Goal: Check status: Check status

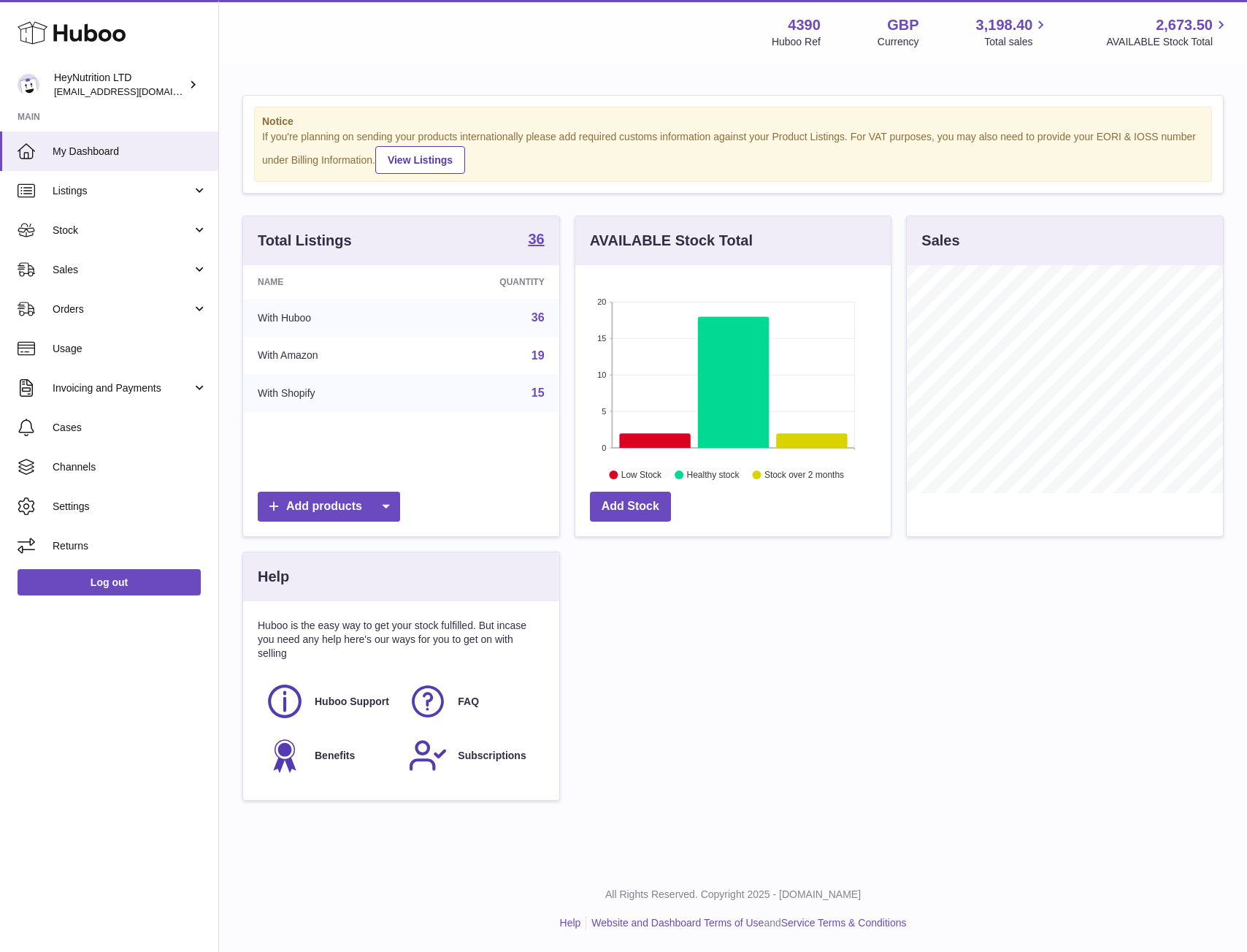
scroll to position [228, 316]
click at [92, 254] on link "Sales" at bounding box center [109, 270] width 218 height 39
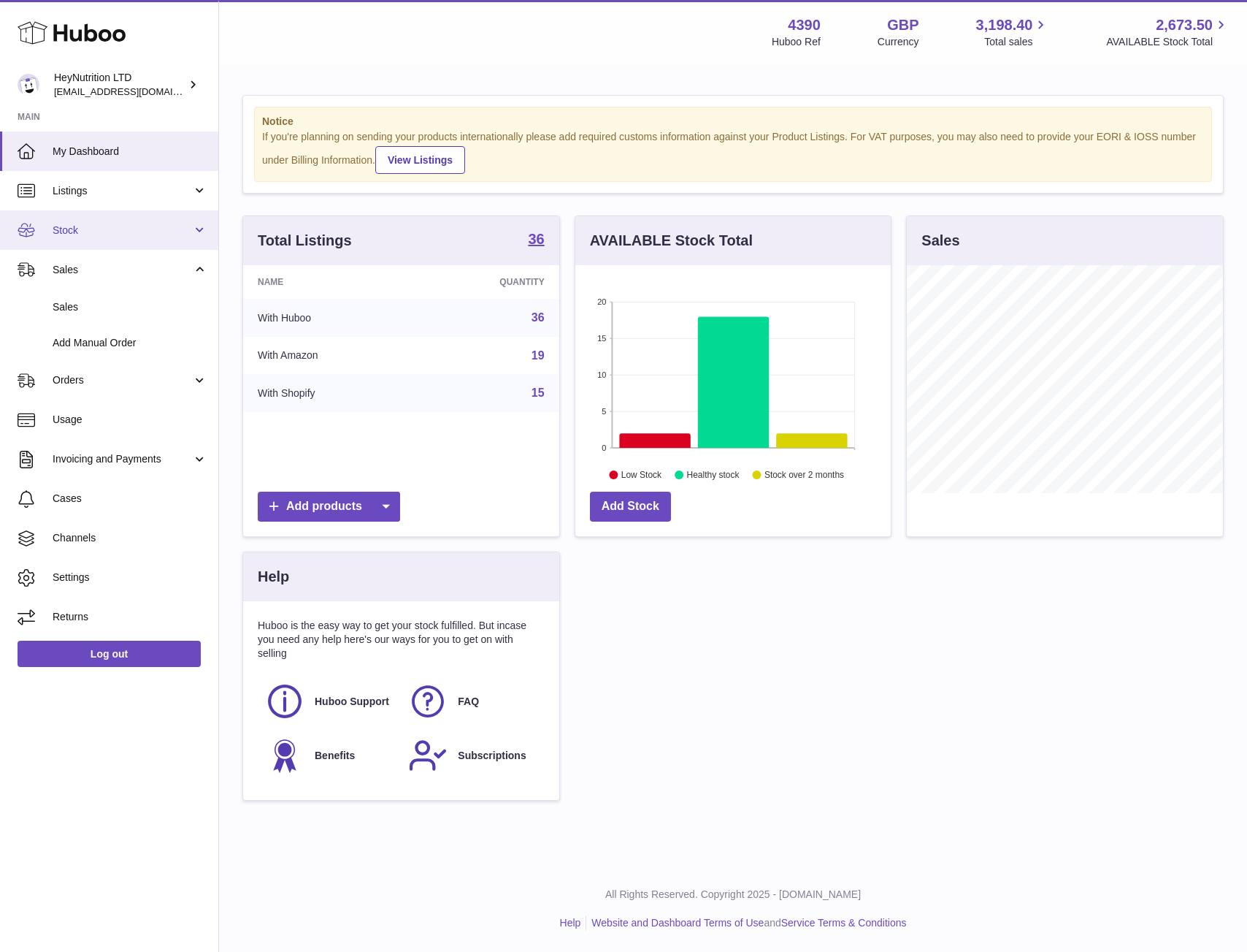
click at [90, 235] on span "Stock" at bounding box center [123, 230] width 140 height 14
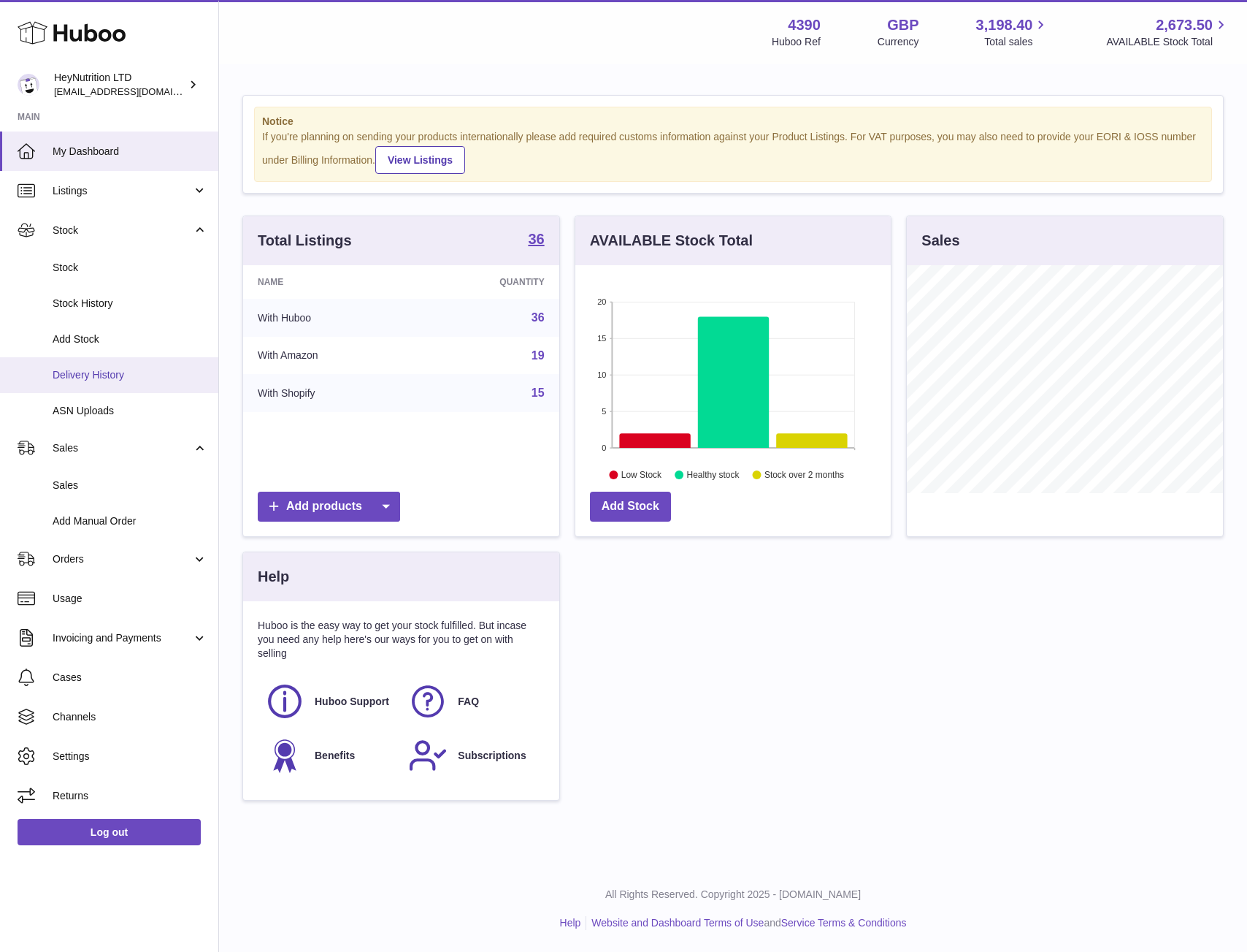
click at [89, 369] on span "Delivery History" at bounding box center [130, 375] width 155 height 14
click at [89, 450] on span "Sales" at bounding box center [123, 448] width 140 height 14
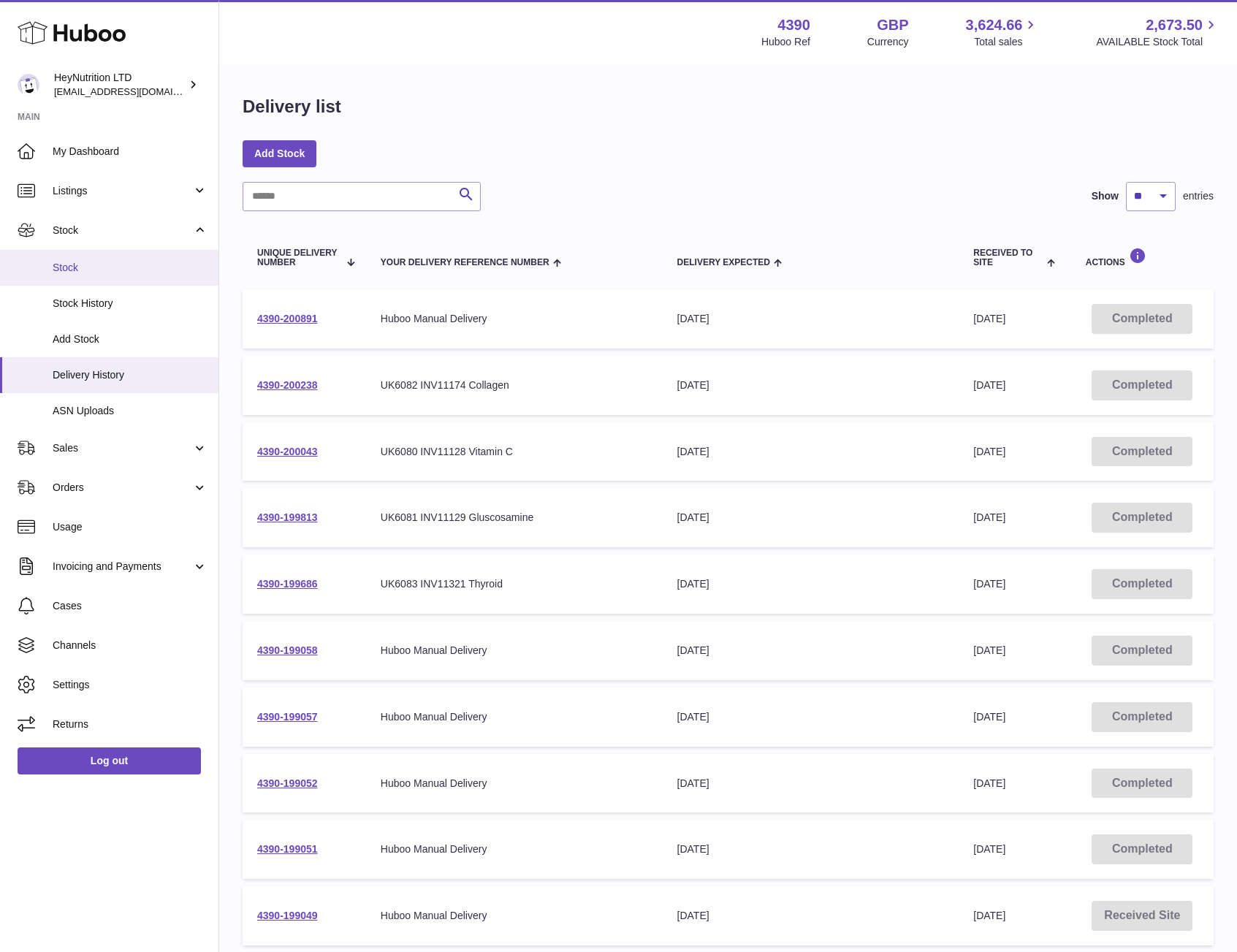
click at [90, 276] on link "Stock" at bounding box center [109, 268] width 218 height 36
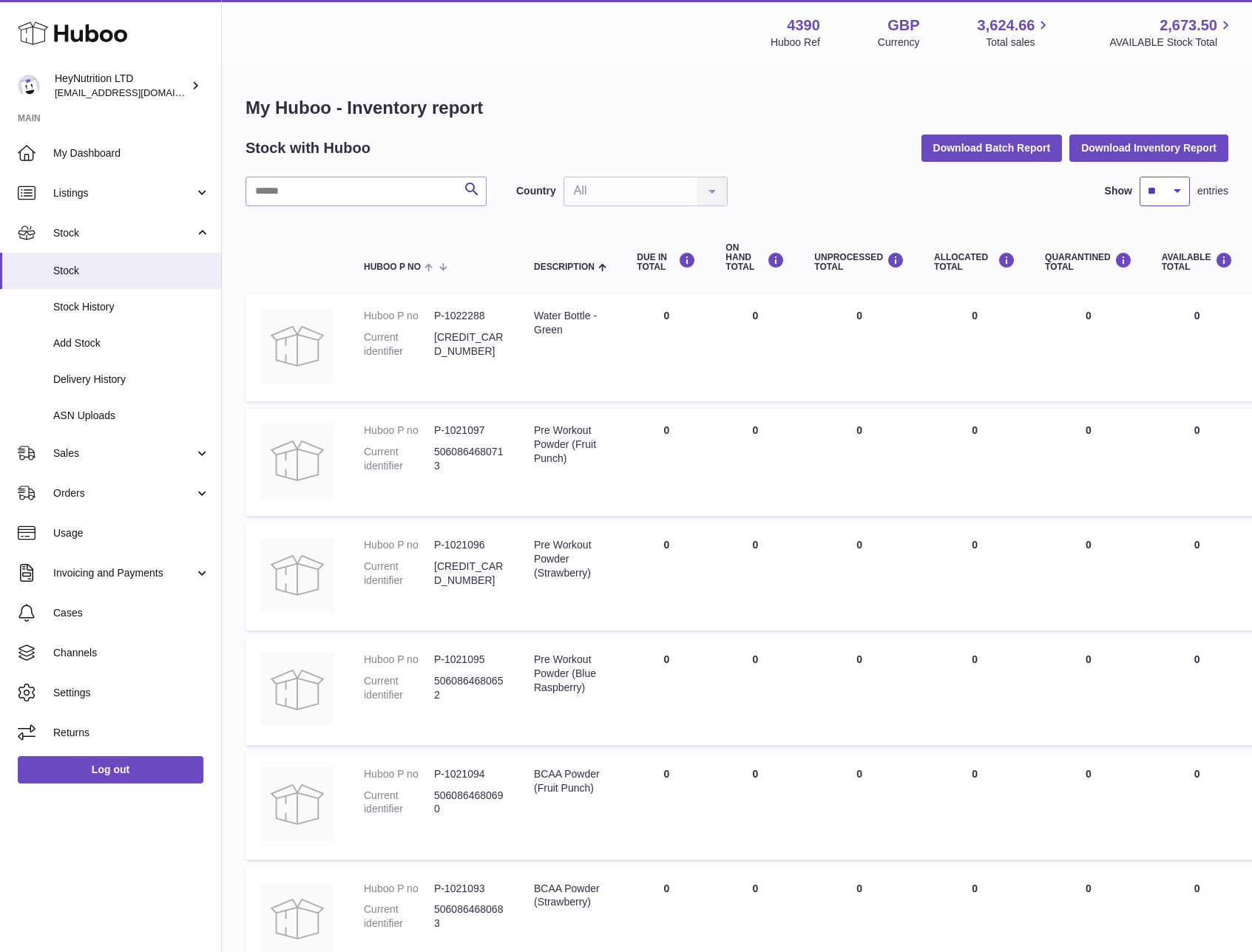
click at [1154, 195] on select "** ** ** ***" at bounding box center [1164, 192] width 50 height 29
select select "***"
click at [1139, 177] on select "** ** ** ***" at bounding box center [1164, 192] width 50 height 29
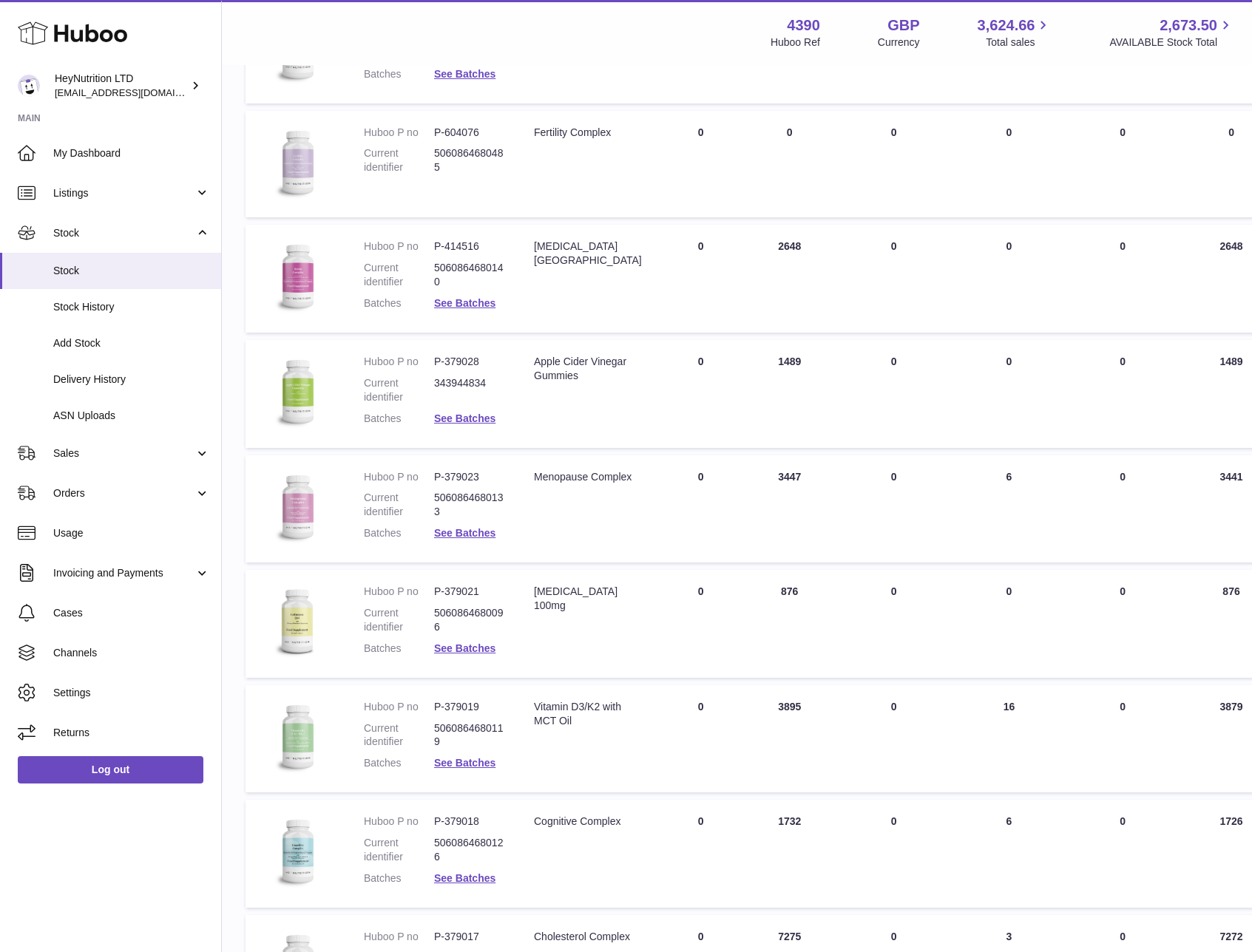
scroll to position [2267, 0]
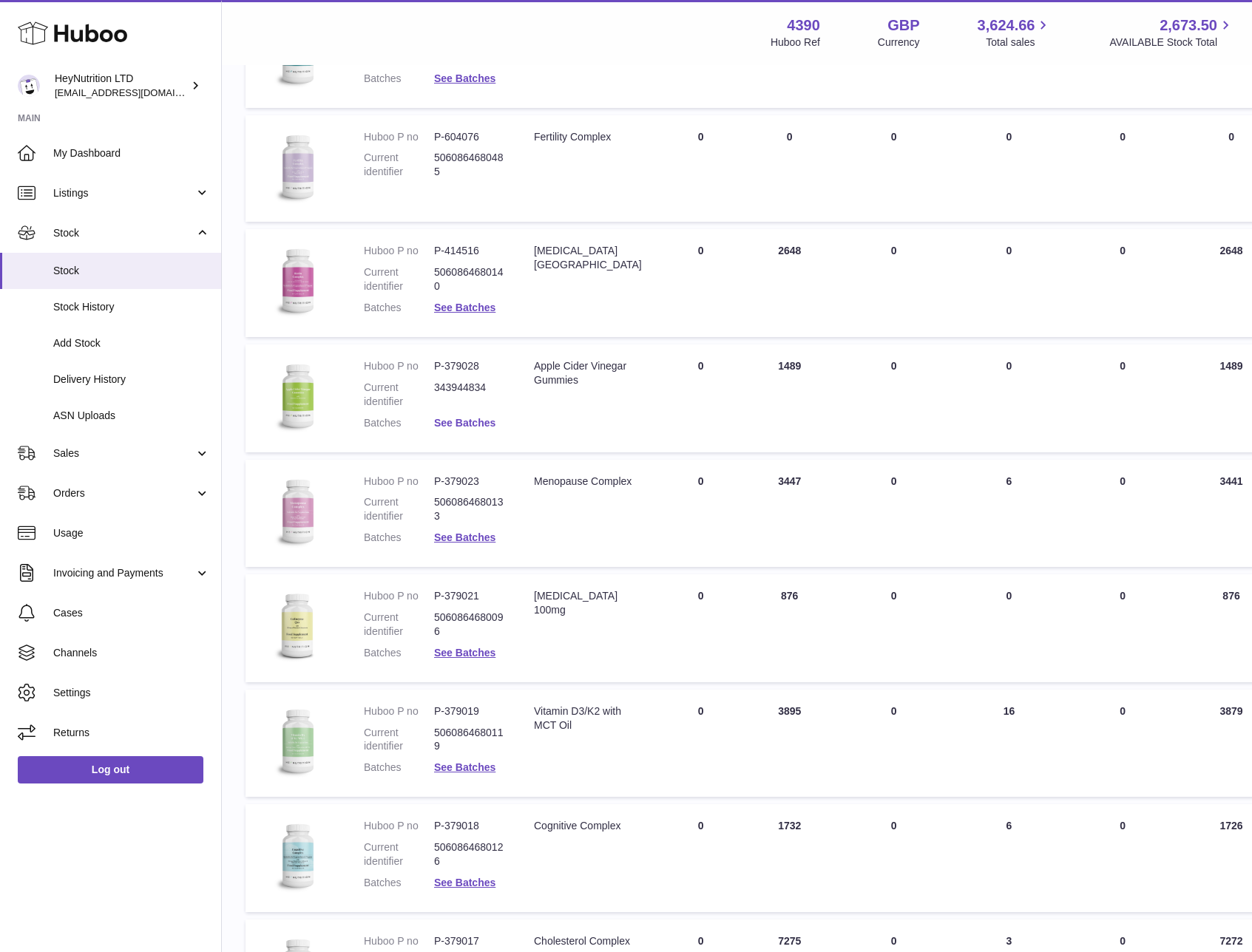
click at [490, 423] on link "See Batches" at bounding box center [465, 423] width 61 height 12
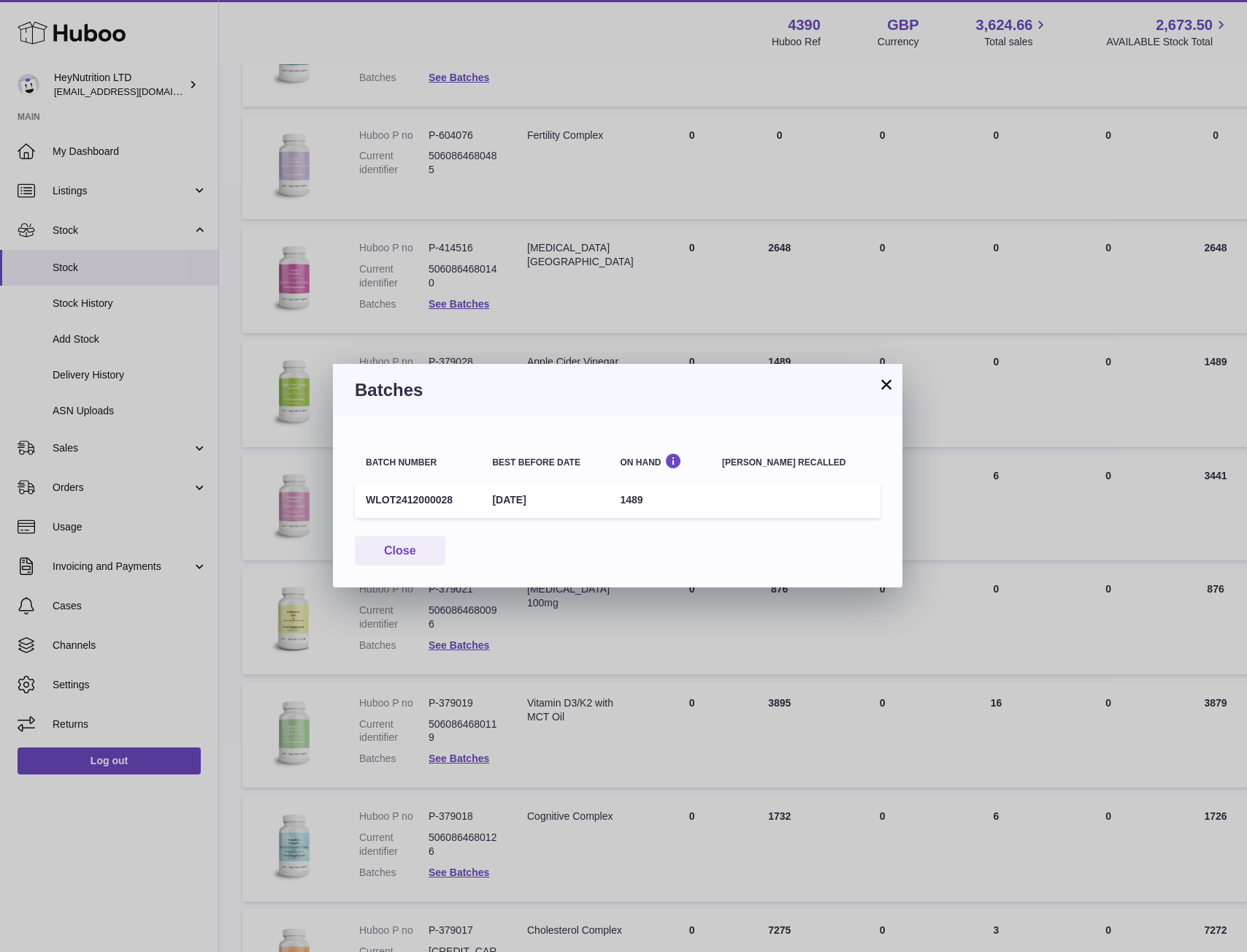
click at [455, 416] on div "Batch number Best before date On Hand [PERSON_NAME] recalled WLOT2412000028 [DA…" at bounding box center [618, 502] width 570 height 171
click at [428, 497] on td "WLOT2412000028" at bounding box center [418, 500] width 126 height 36
copy td "WLOT2412000028"
click at [607, 311] on div "× Batches Batch number Best before date On Hand [PERSON_NAME] recalled WLOT2412…" at bounding box center [624, 476] width 1247 height 952
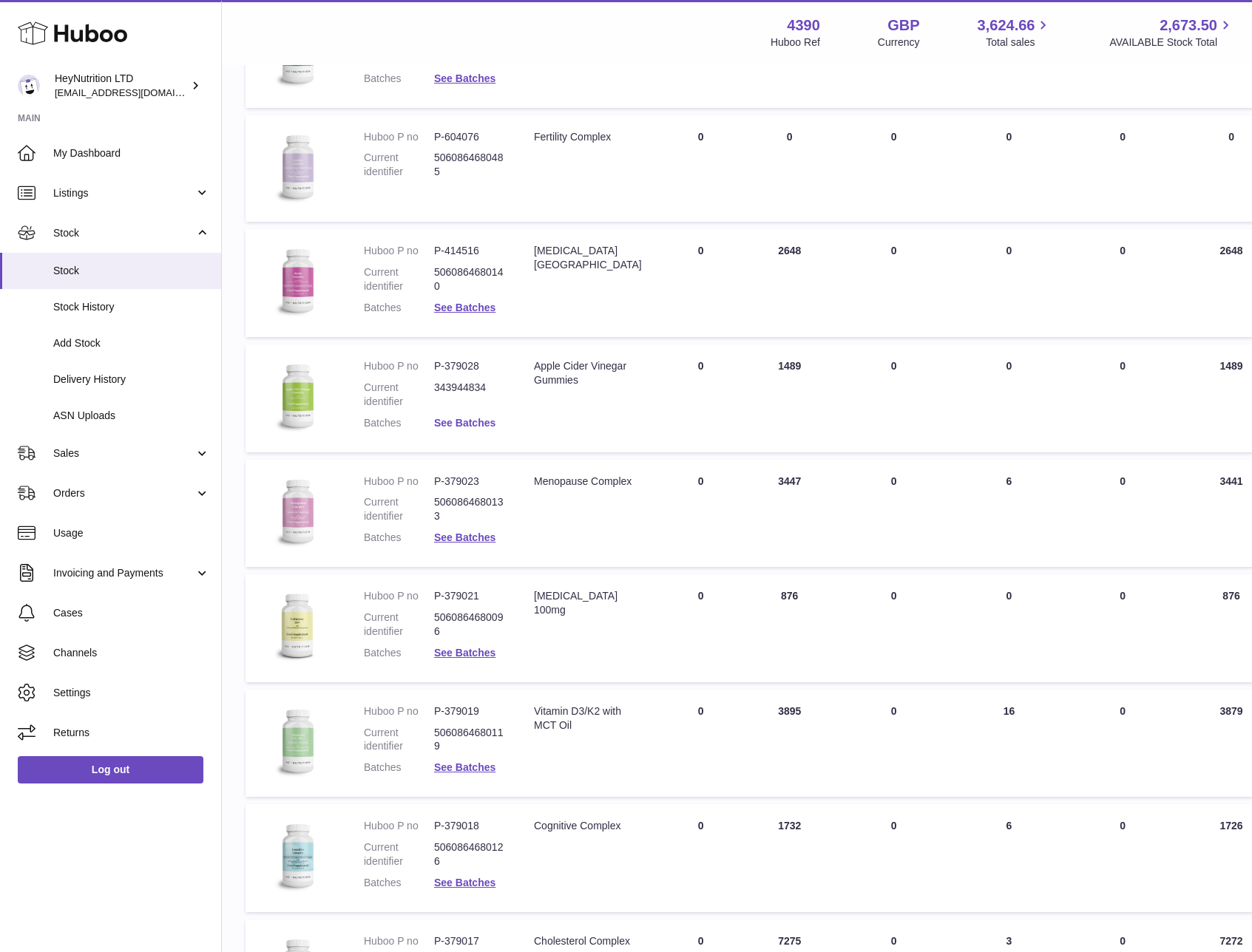
click at [455, 419] on link "See Batches" at bounding box center [465, 423] width 61 height 12
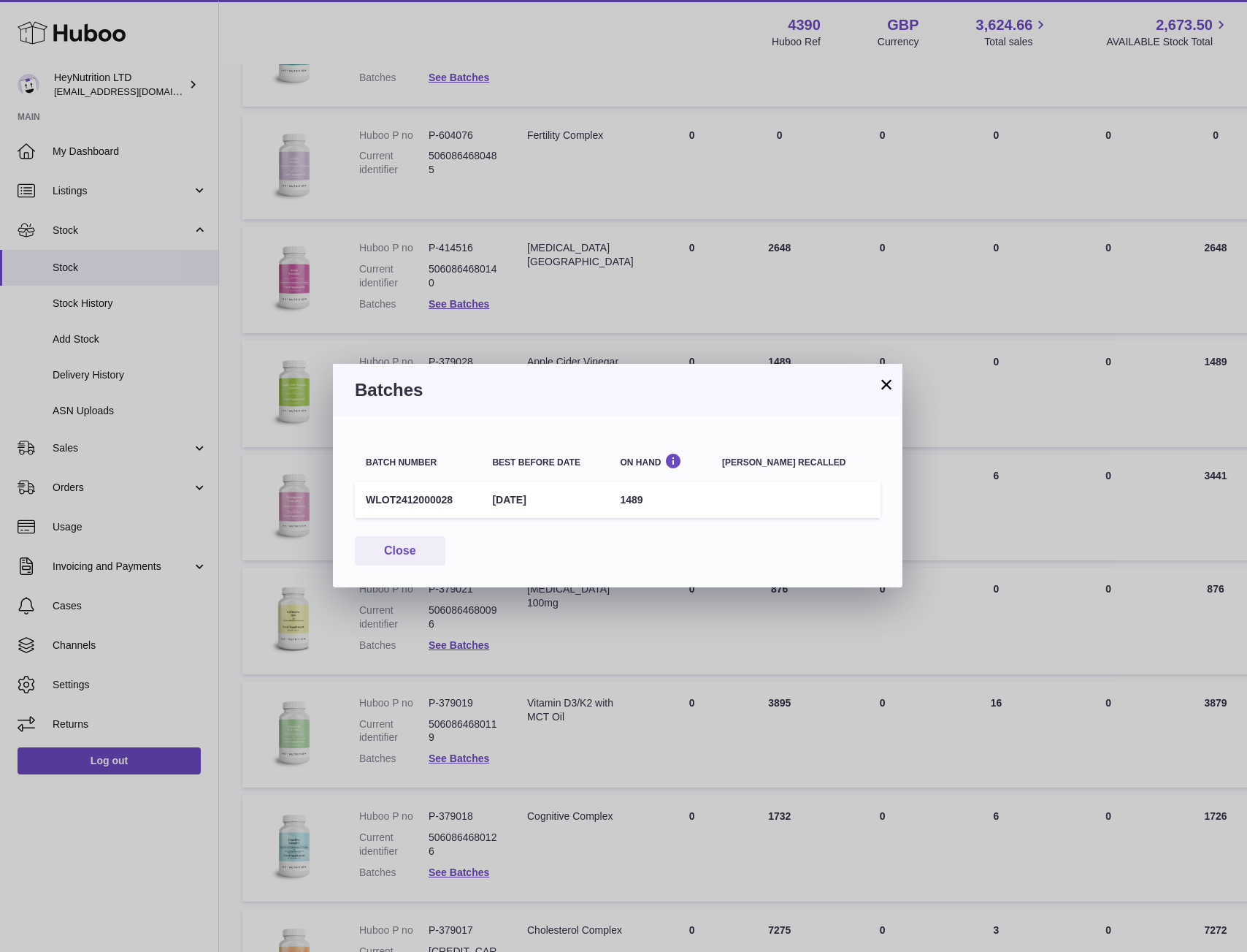
click at [433, 305] on div "× Batches Batch number Best before date On Hand [PERSON_NAME] recalled WLOT2412…" at bounding box center [624, 476] width 1247 height 952
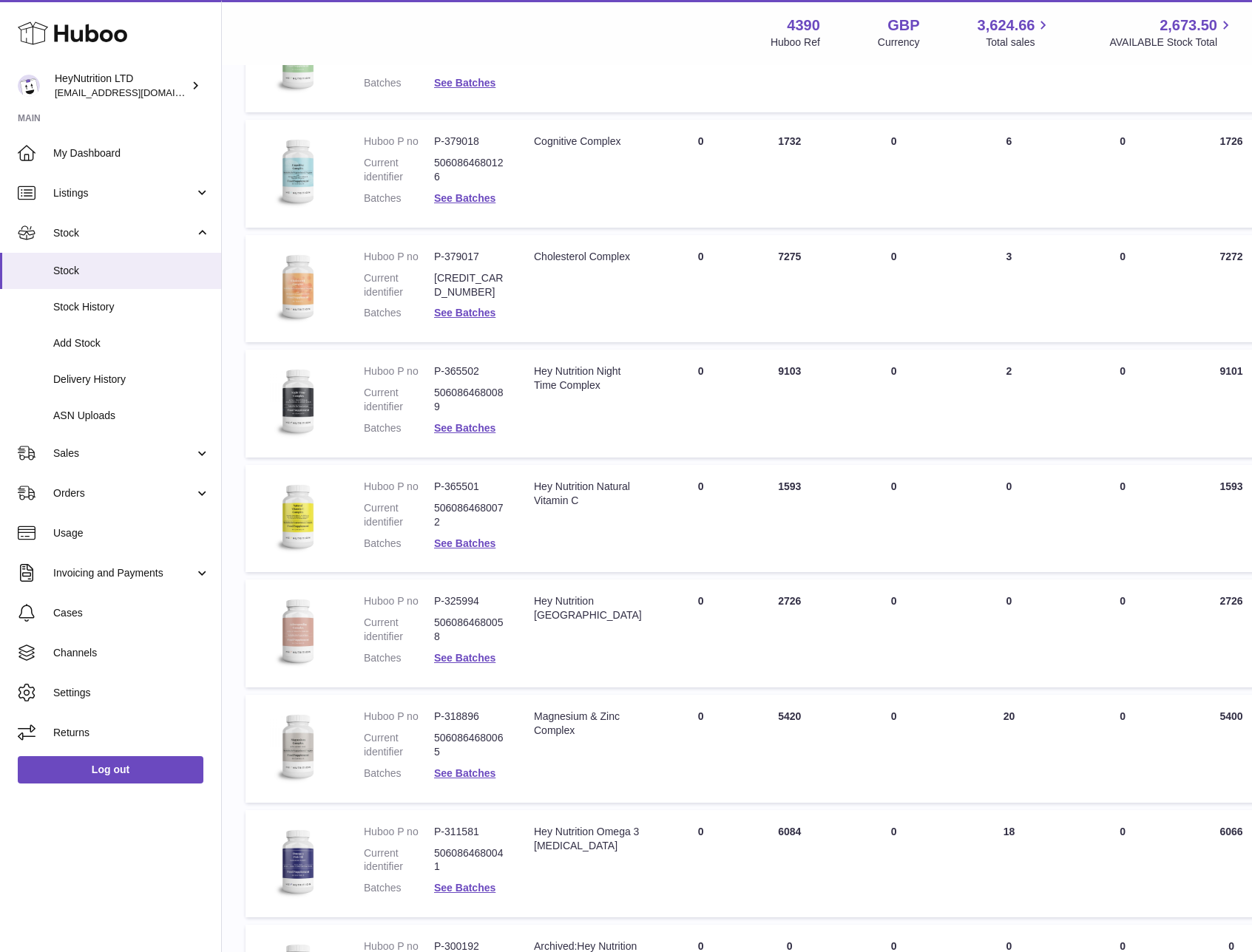
scroll to position [3002, 0]
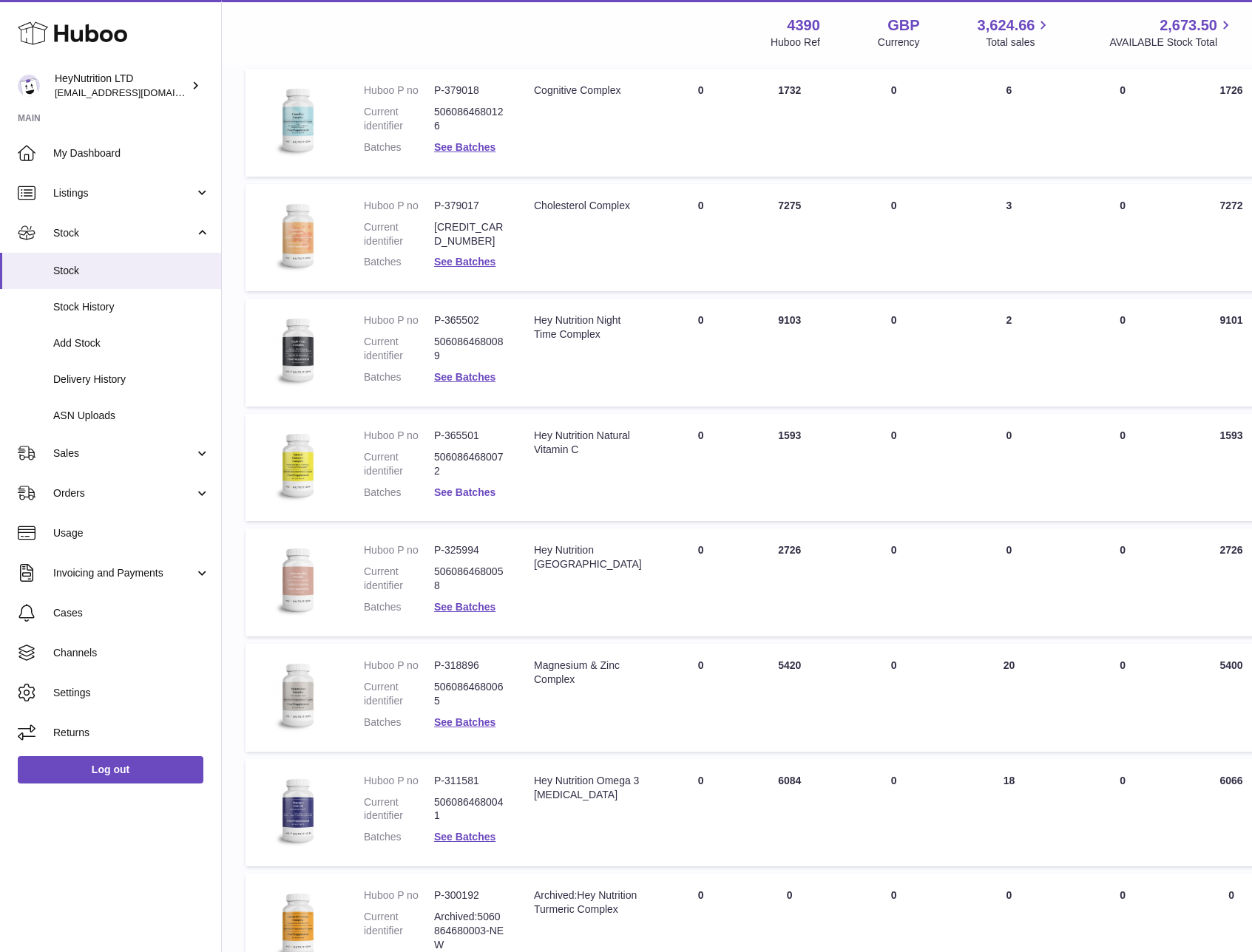
click at [483, 493] on link "See Batches" at bounding box center [465, 492] width 61 height 12
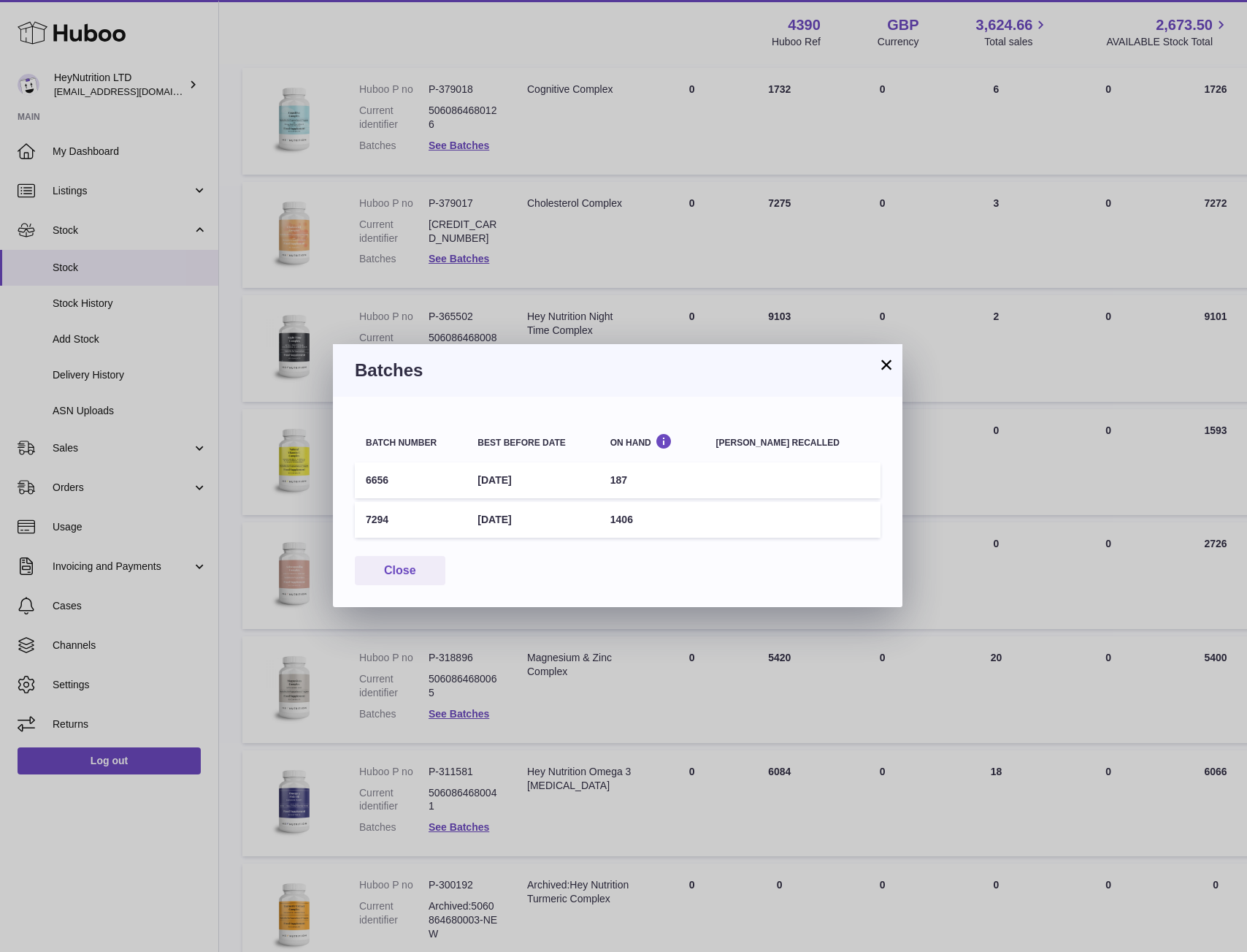
click at [378, 515] on td "7294" at bounding box center [410, 520] width 112 height 36
copy td "7294"
drag, startPoint x: 865, startPoint y: 366, endPoint x: 878, endPoint y: 364, distance: 13.2
click at [865, 366] on h3 "Batches" at bounding box center [618, 369] width 526 height 23
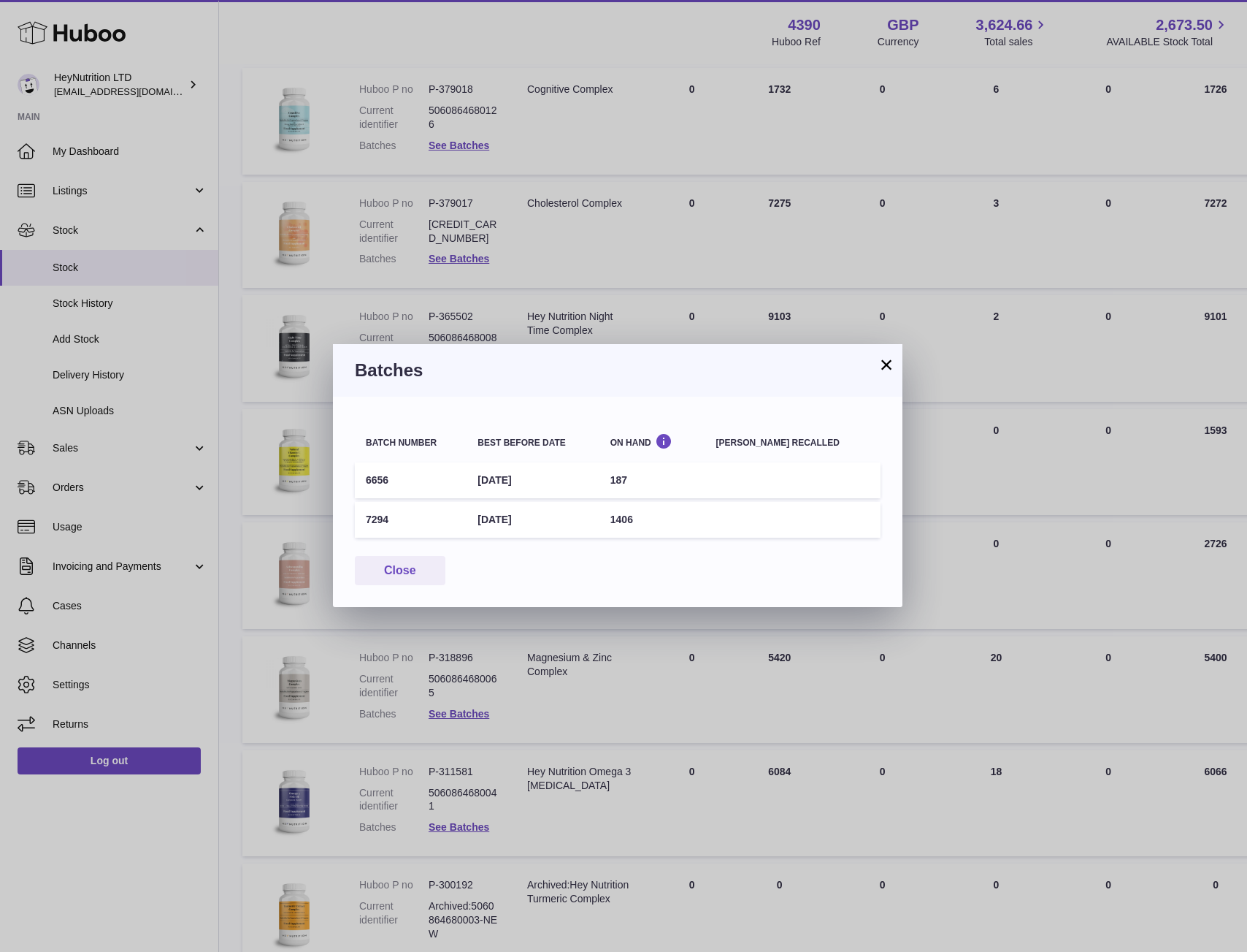
click at [882, 363] on button "×" at bounding box center [886, 364] width 18 height 18
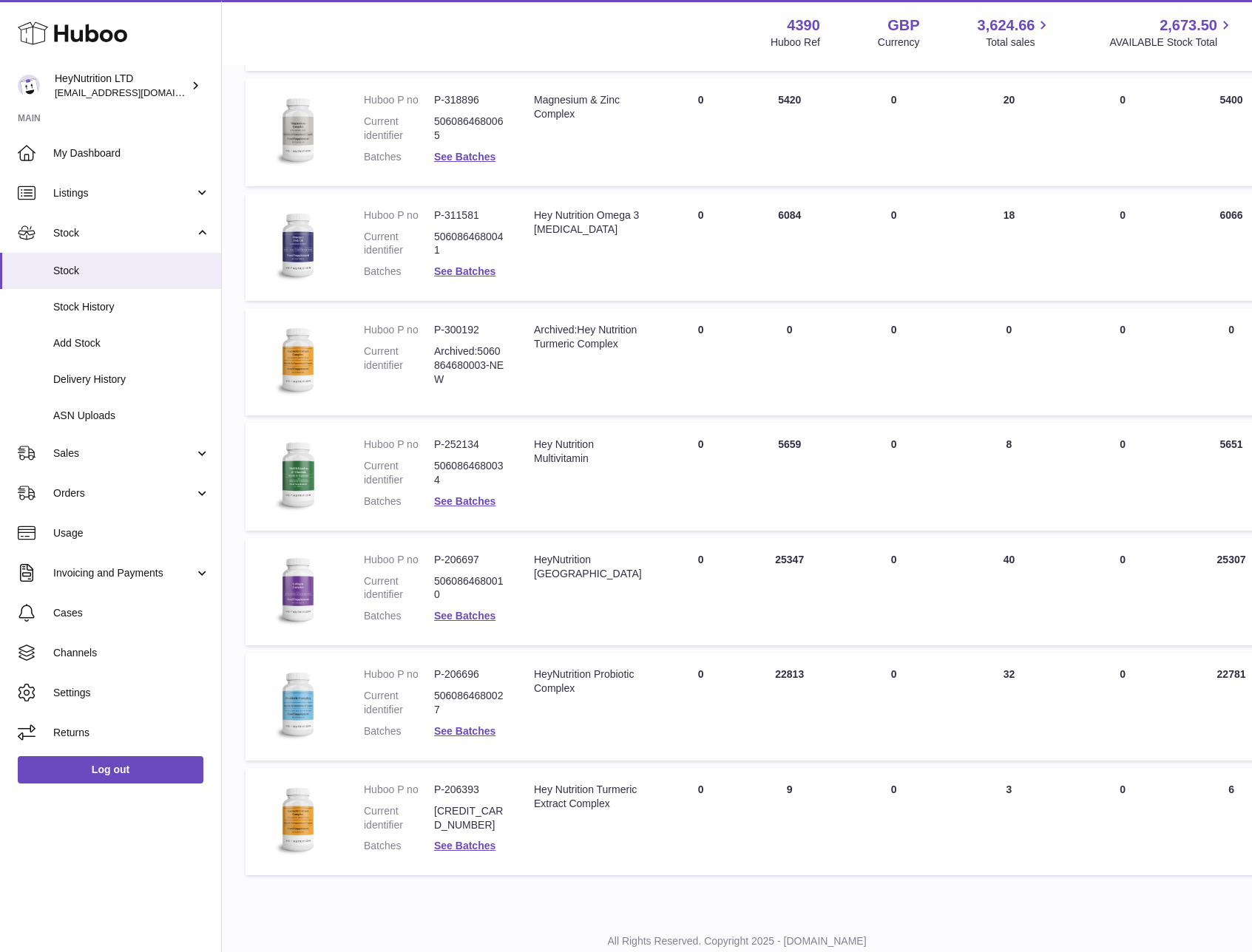
scroll to position [3615, 0]
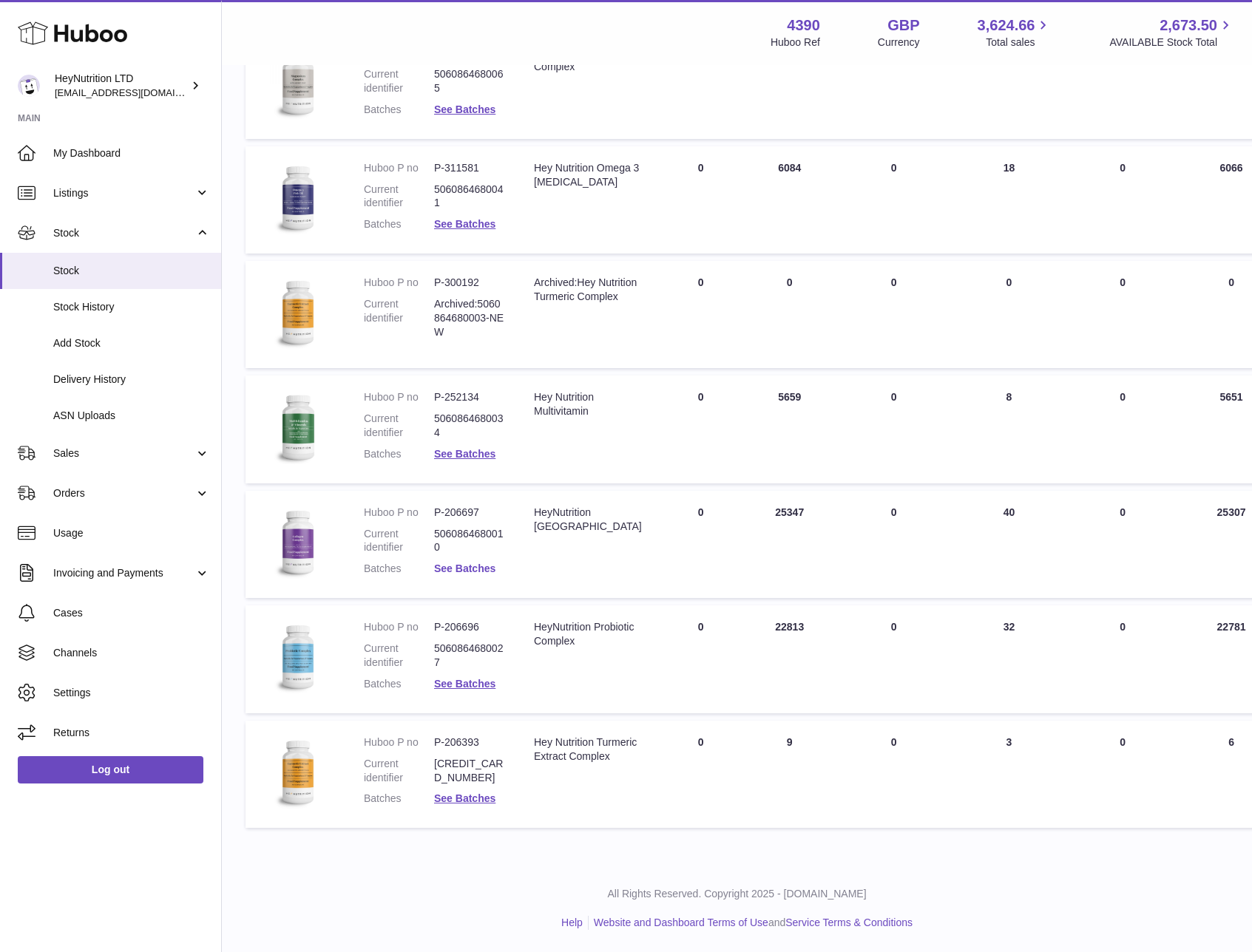
click at [476, 563] on link "See Batches" at bounding box center [465, 569] width 61 height 12
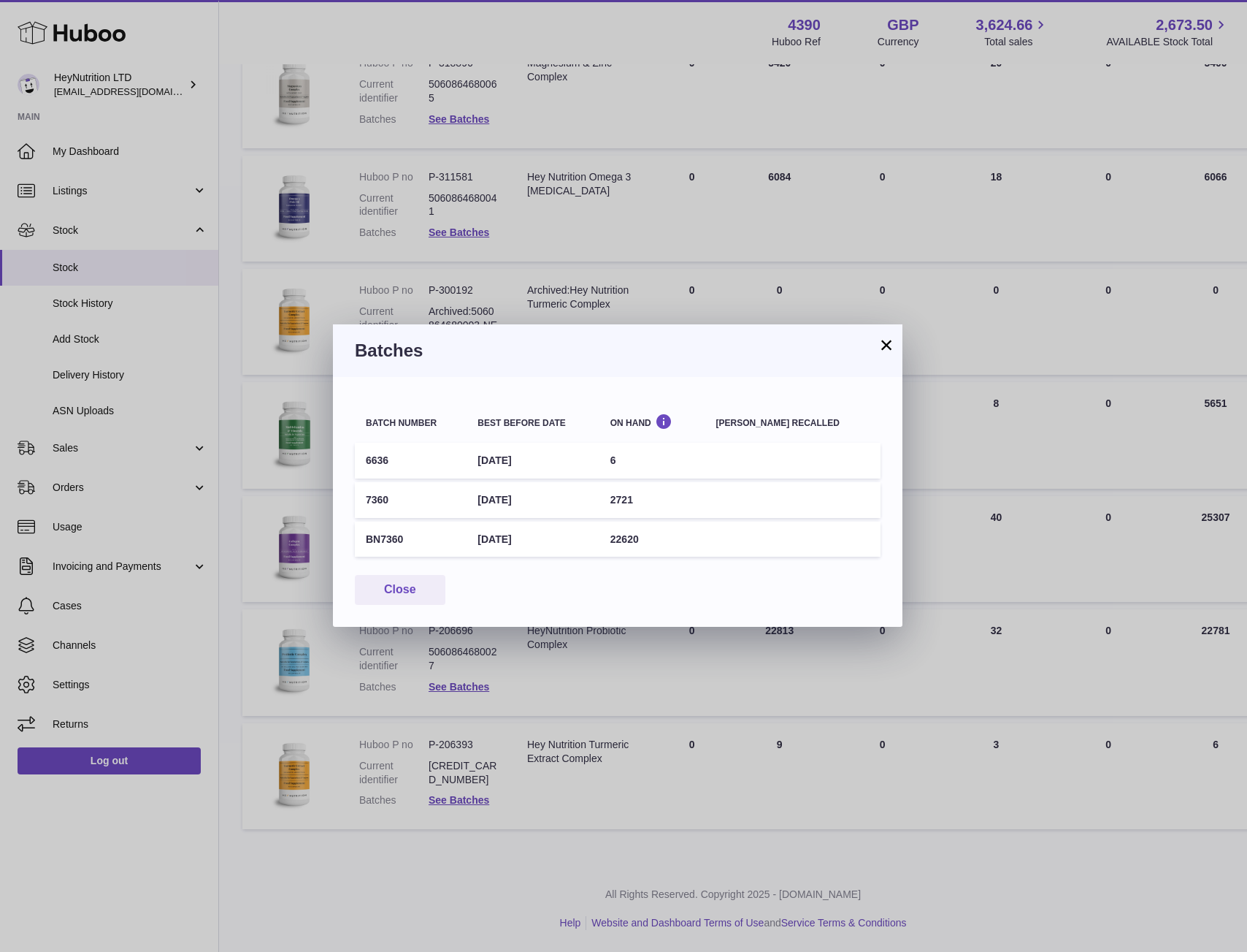
click at [374, 494] on td "7360" at bounding box center [410, 500] width 112 height 36
copy td "7360"
click at [886, 346] on button "×" at bounding box center [886, 345] width 18 height 18
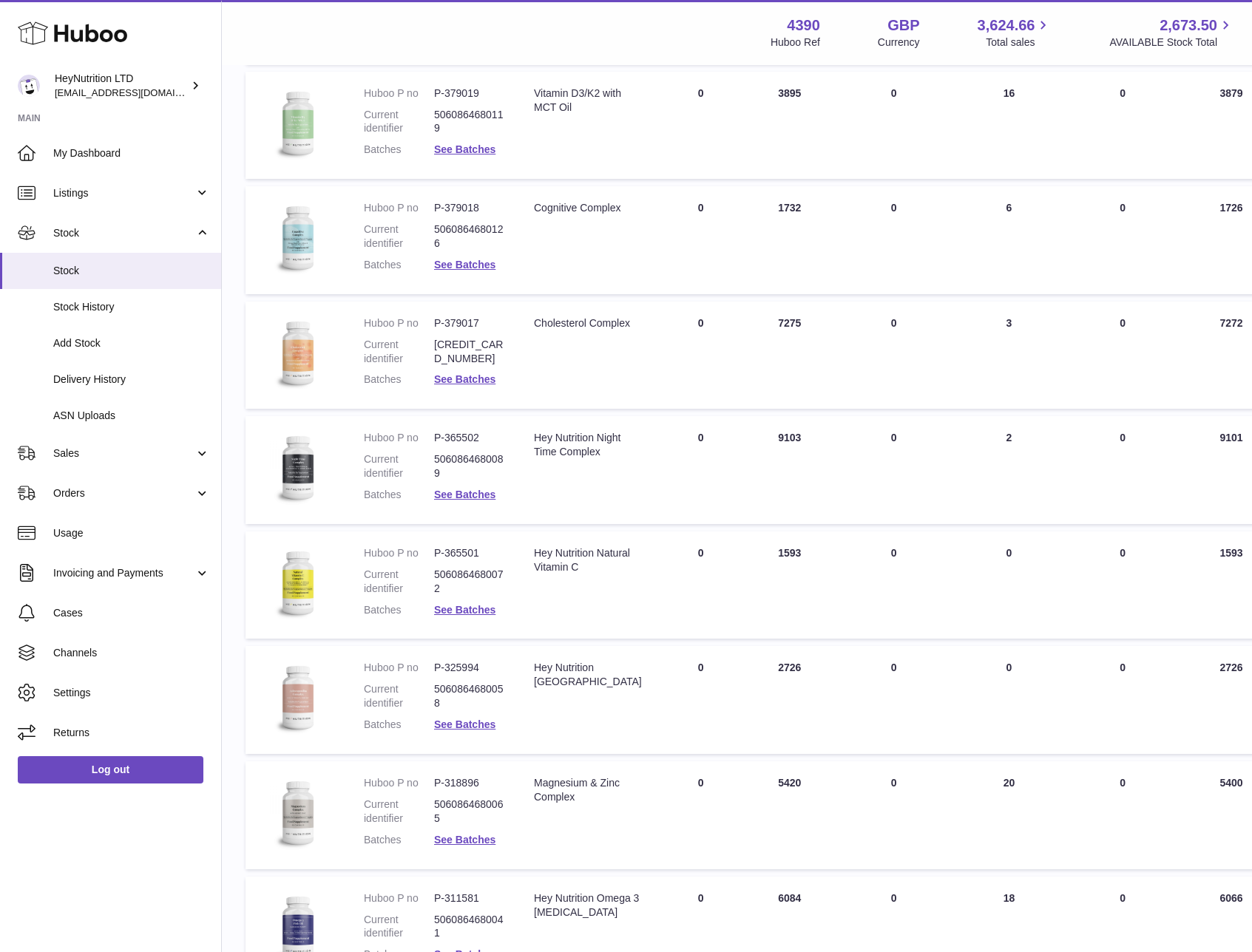
scroll to position [2852, 0]
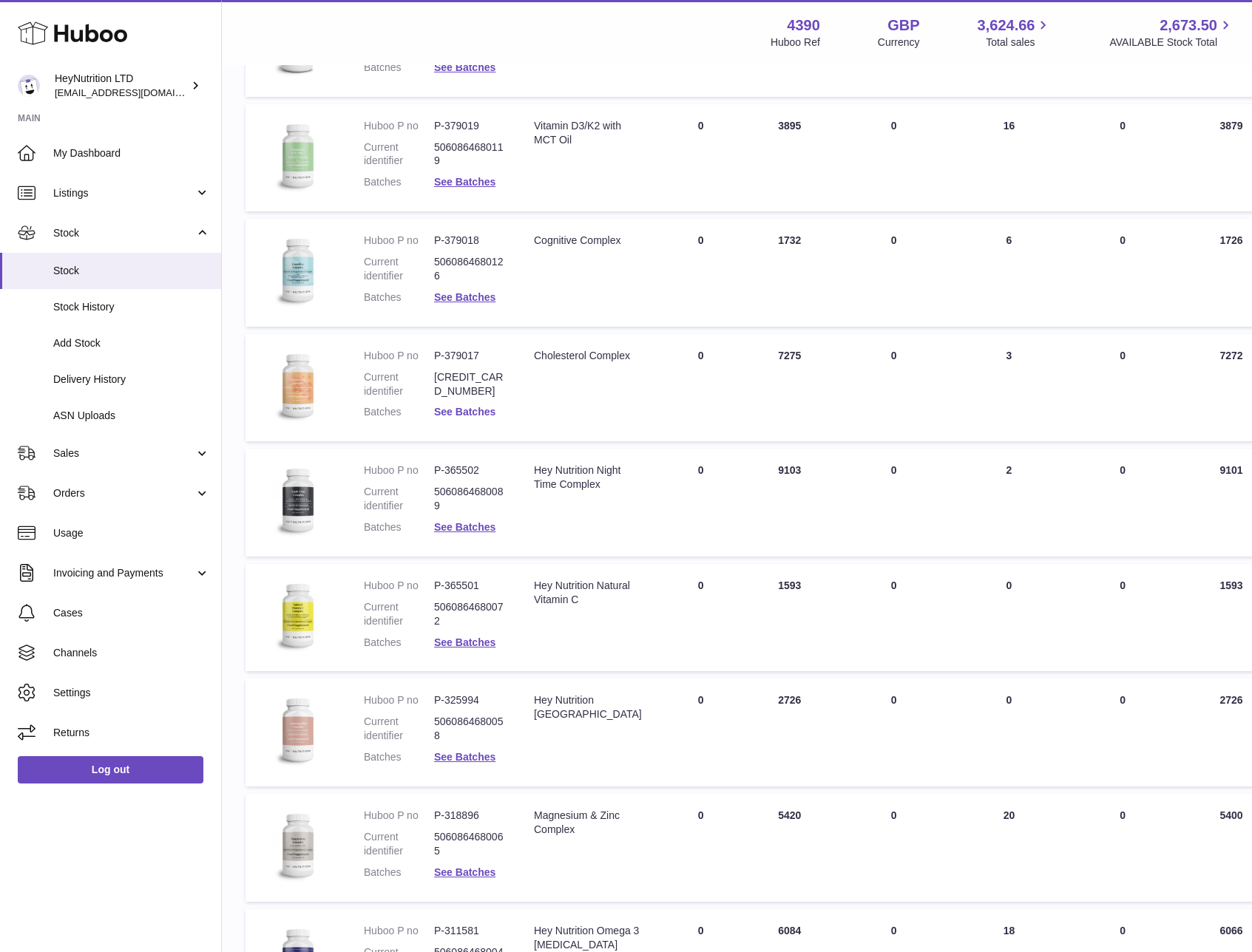
click at [477, 411] on link "See Batches" at bounding box center [465, 412] width 61 height 12
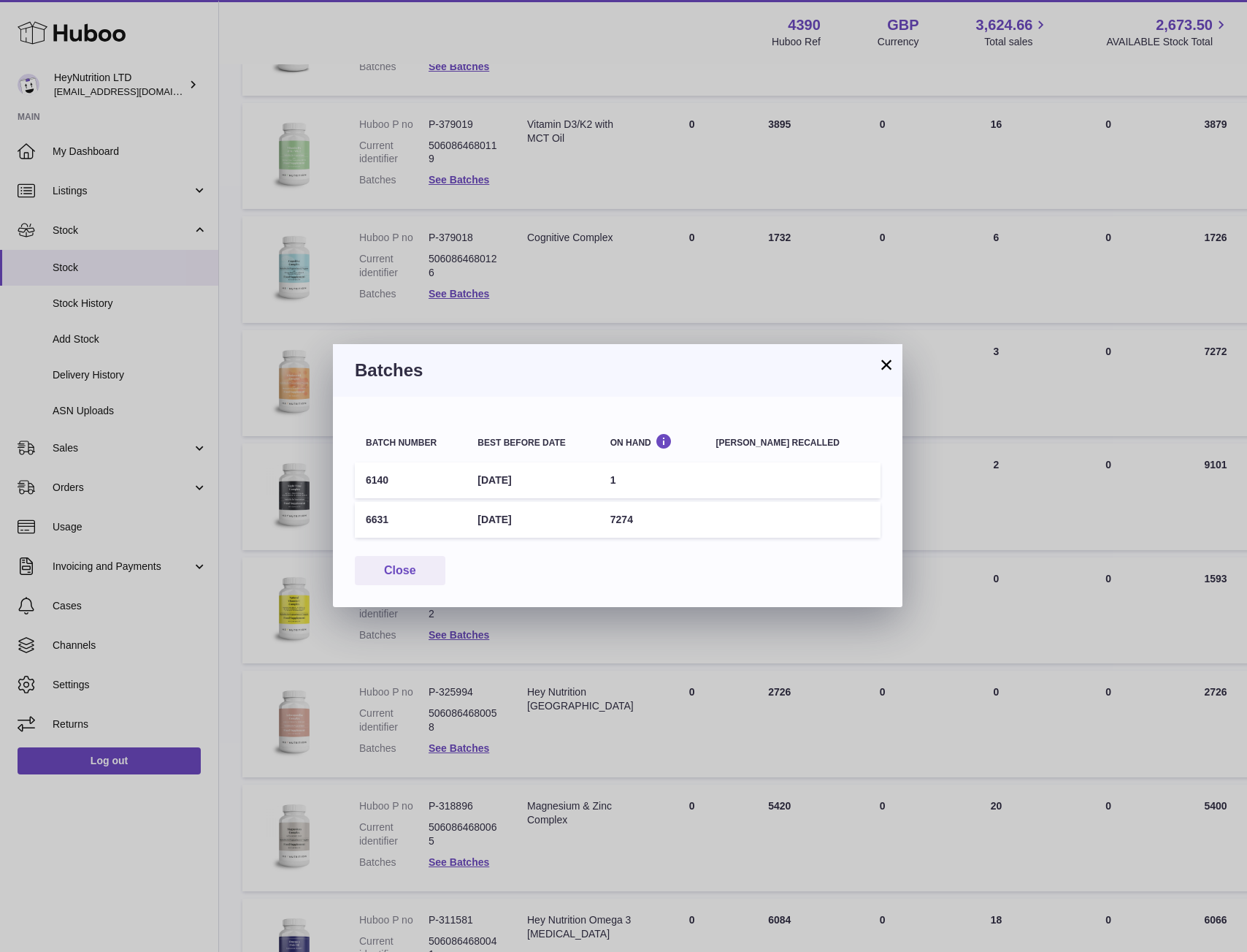
click at [374, 517] on td "6631" at bounding box center [410, 520] width 112 height 36
copy td "6631"
click at [887, 367] on button "×" at bounding box center [886, 364] width 18 height 18
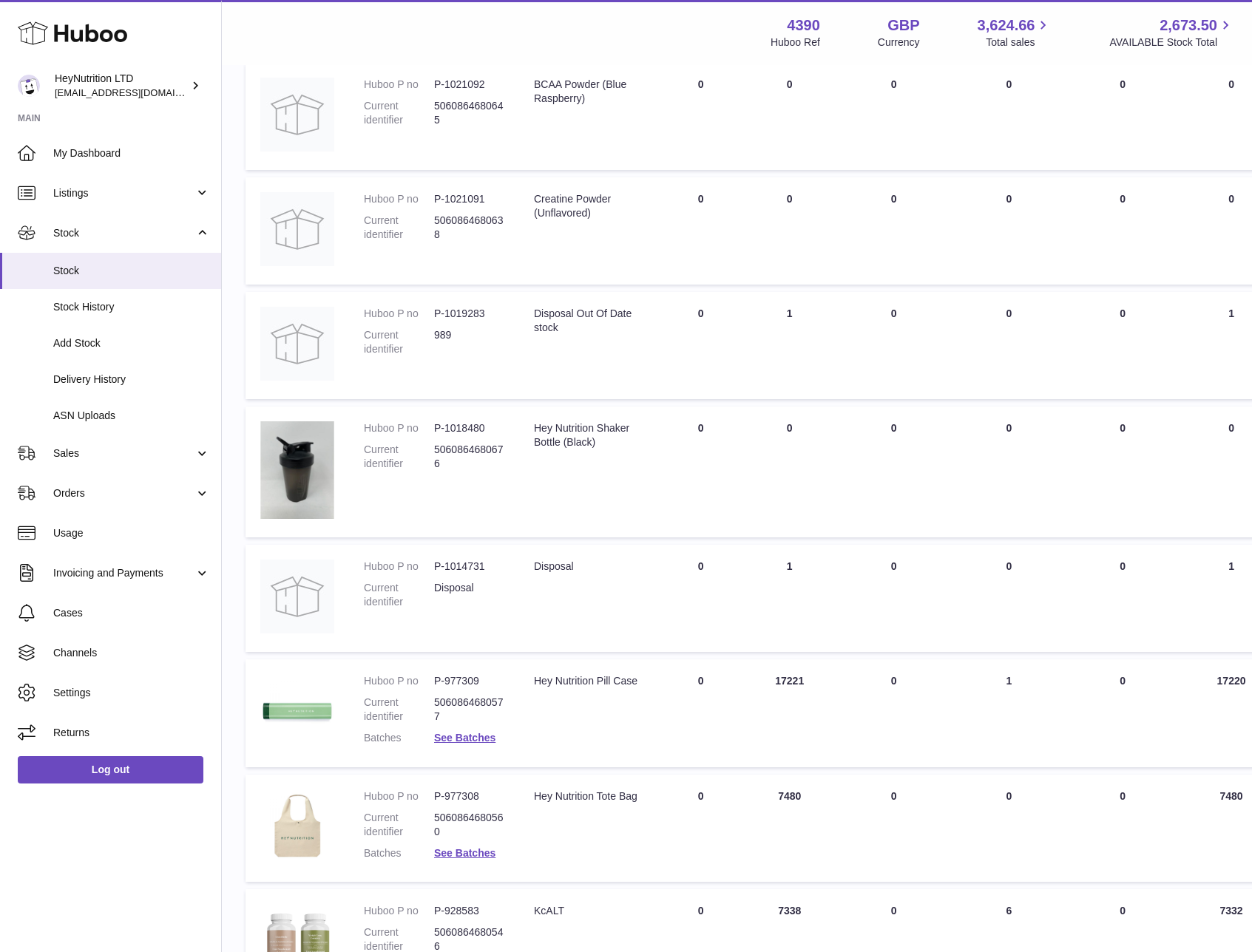
scroll to position [864, 0]
